Goal: Information Seeking & Learning: Learn about a topic

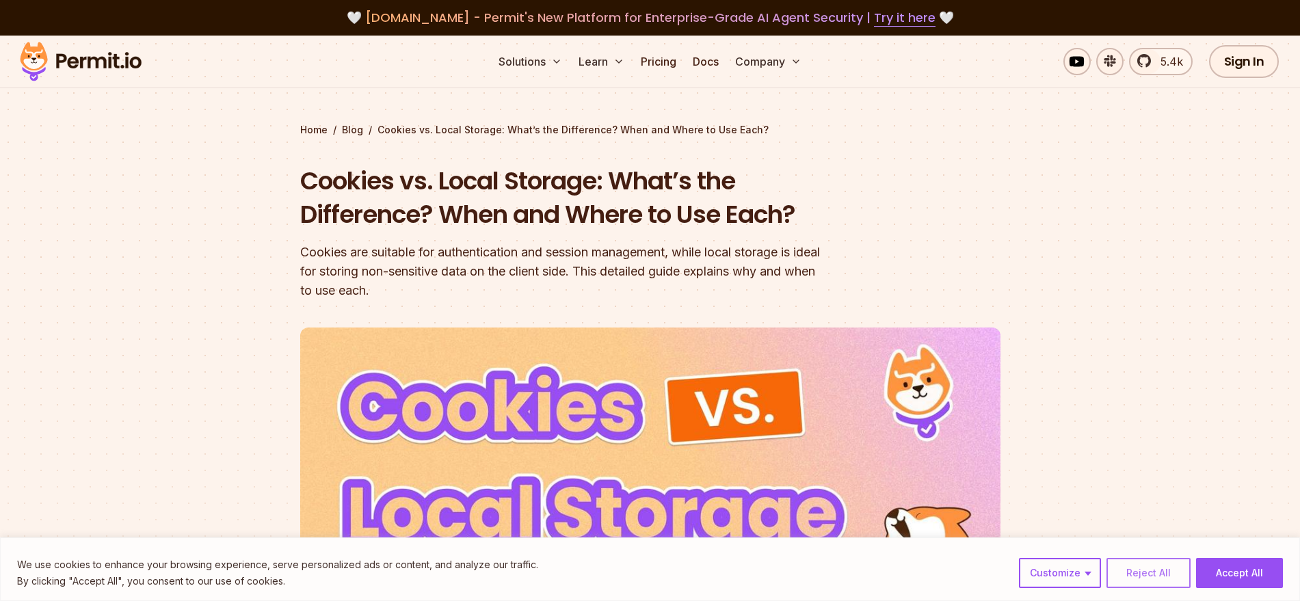
click at [1168, 575] on button "Reject All" at bounding box center [1148, 573] width 84 height 30
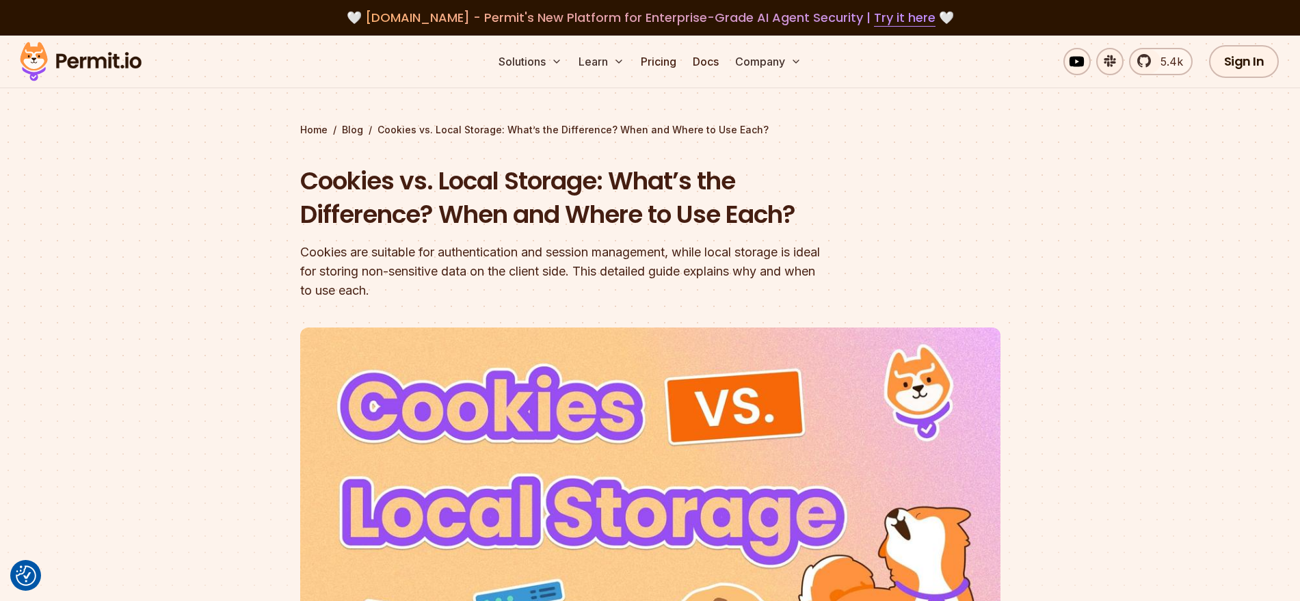
click at [606, 269] on div "Cookies are suitable for authentication and session management, while local sto…" at bounding box center [562, 271] width 525 height 57
click at [607, 269] on div "Cookies are suitable for authentication and session management, while local sto…" at bounding box center [562, 271] width 525 height 57
click at [680, 262] on div "Cookies are suitable for authentication and session management, while local sto…" at bounding box center [562, 271] width 525 height 57
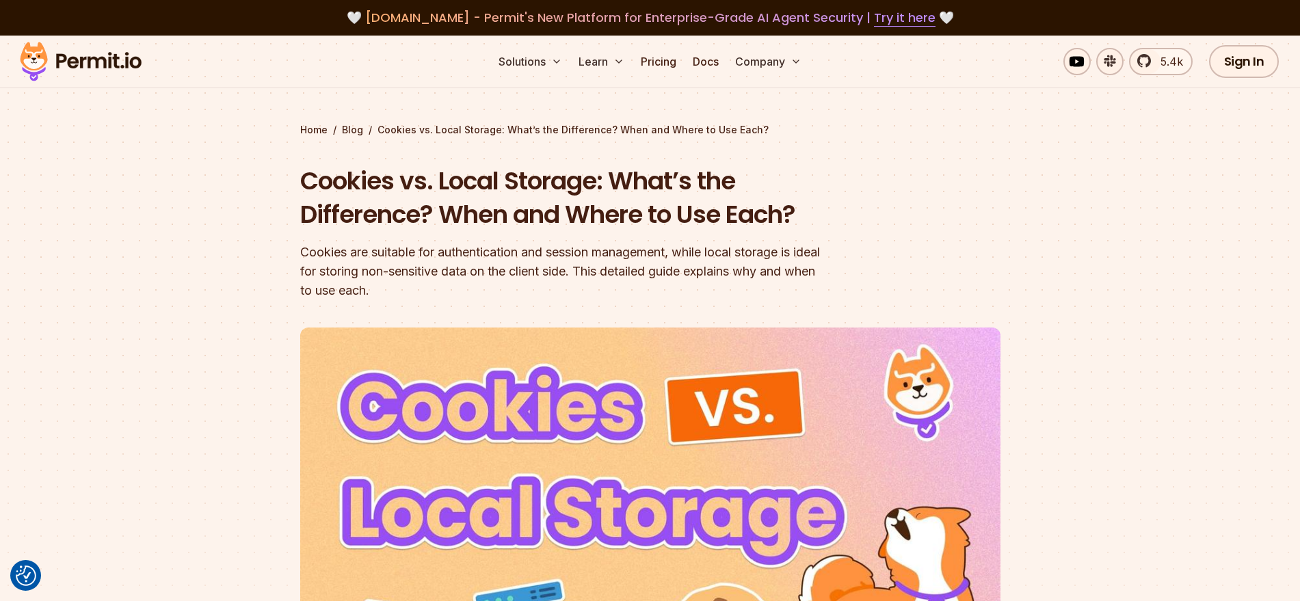
click at [727, 283] on div "Cookies are suitable for authentication and session management, while local sto…" at bounding box center [562, 271] width 525 height 57
click at [760, 278] on div "Cookies are suitable for authentication and session management, while local sto…" at bounding box center [562, 271] width 525 height 57
click at [460, 257] on div "Cookies are suitable for authentication and session management, while local sto…" at bounding box center [562, 271] width 525 height 57
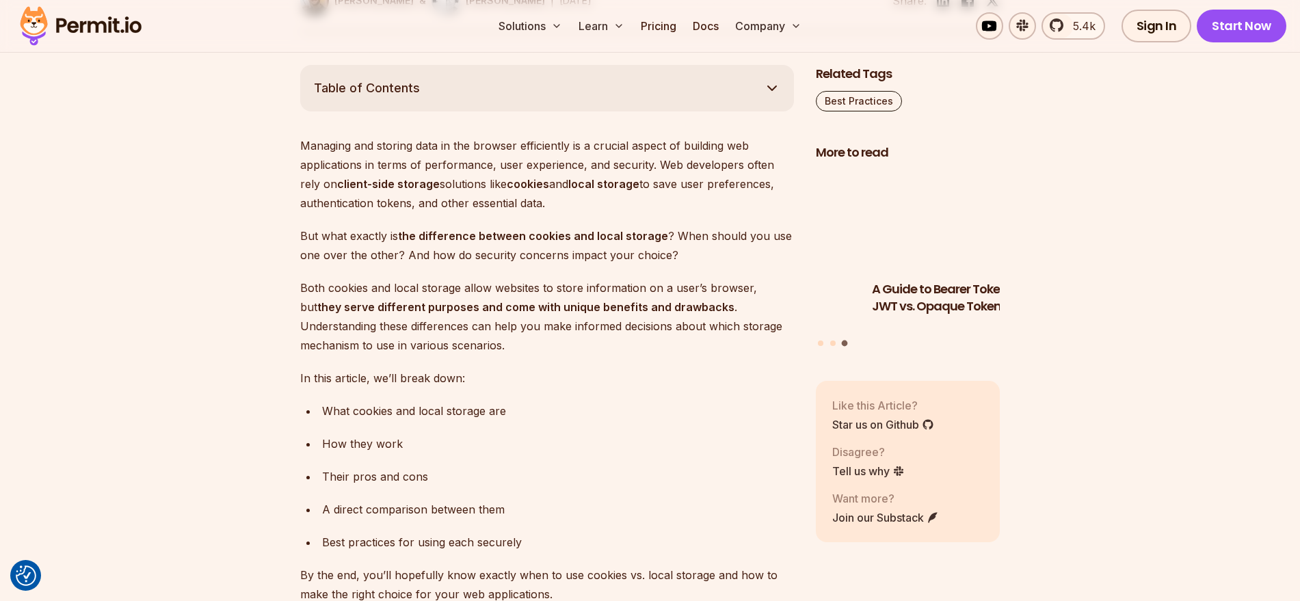
scroll to position [765, 0]
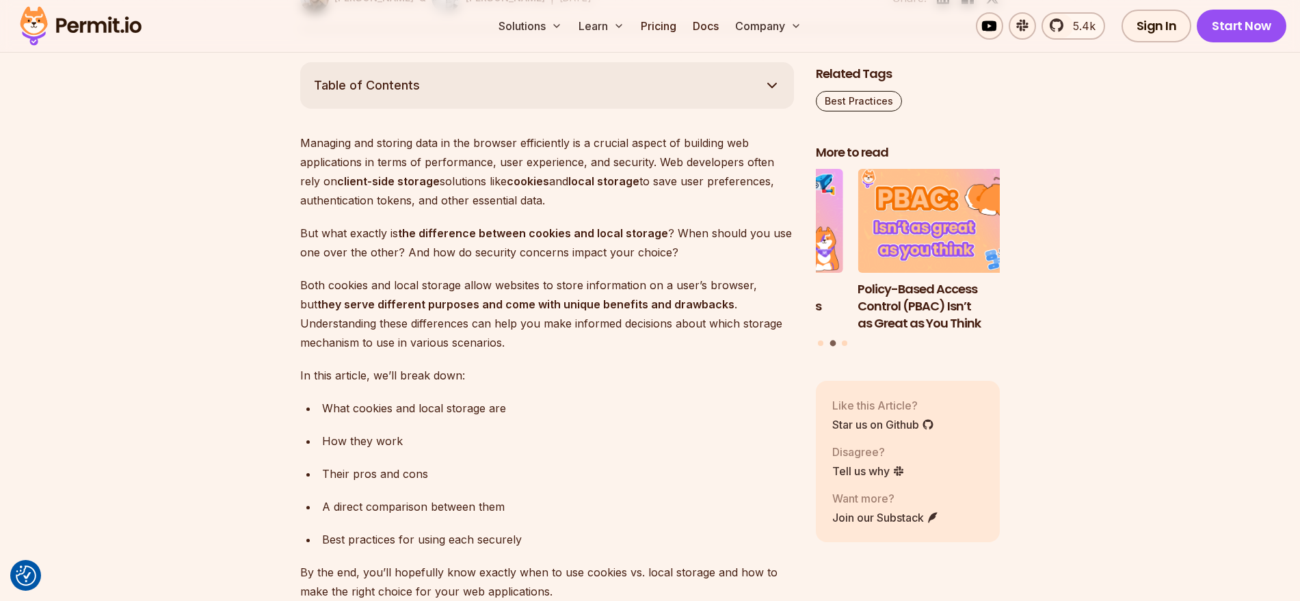
click at [608, 143] on p "Managing and storing data in the browser efficiently is a crucial aspect of bui…" at bounding box center [547, 171] width 494 height 77
drag, startPoint x: 608, startPoint y: 143, endPoint x: 635, endPoint y: 147, distance: 27.7
click at [635, 147] on p "Managing and storing data in the browser efficiently is a crucial aspect of bui…" at bounding box center [547, 171] width 494 height 77
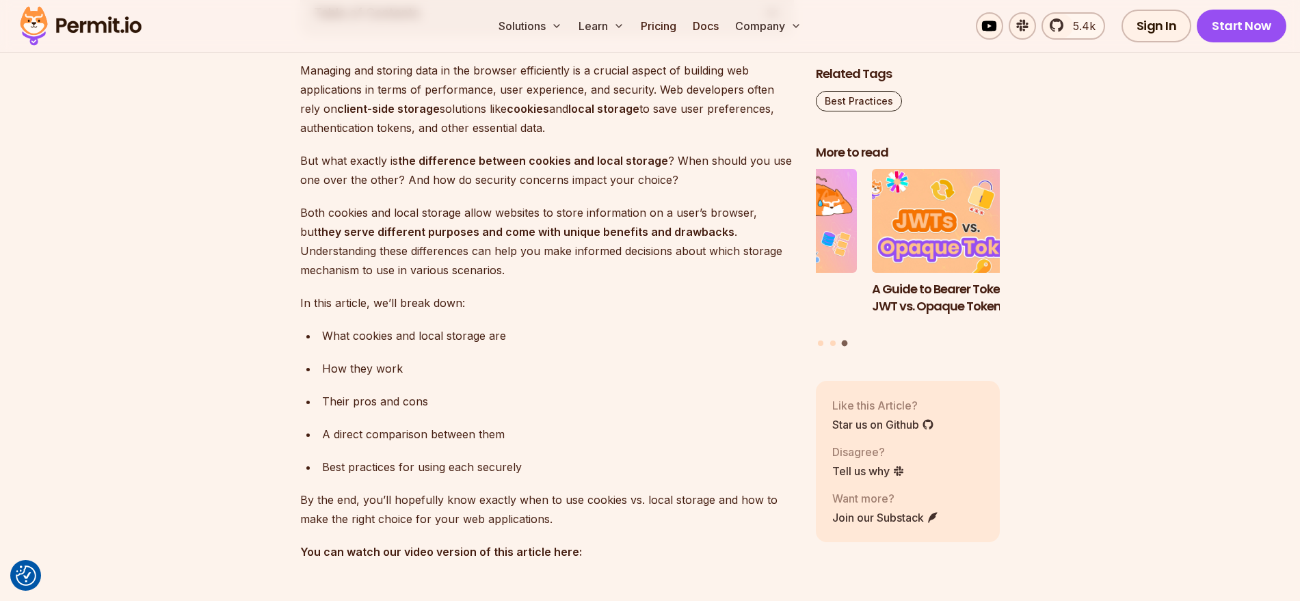
scroll to position [834, 0]
